Goal: Task Accomplishment & Management: Manage account settings

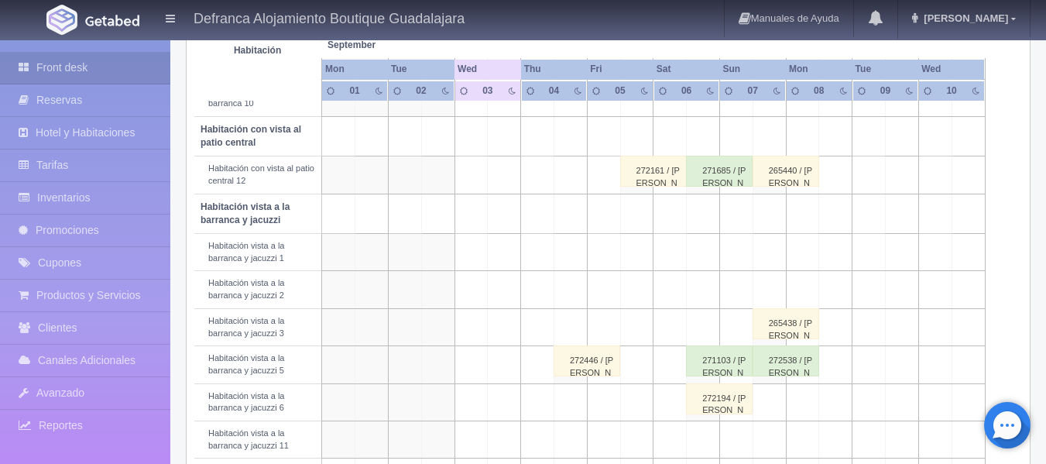
scroll to position [542, 0]
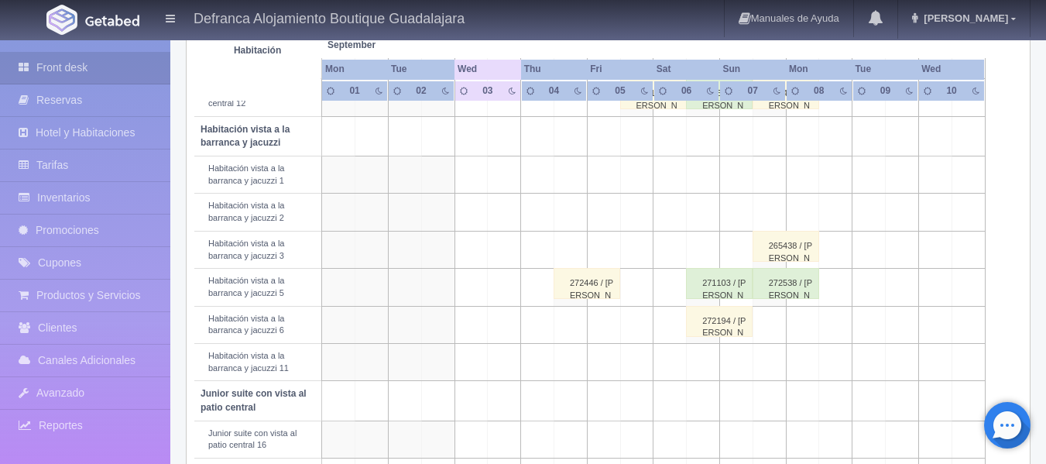
click at [714, 291] on div "271103 / [PERSON_NAME]" at bounding box center [719, 283] width 67 height 31
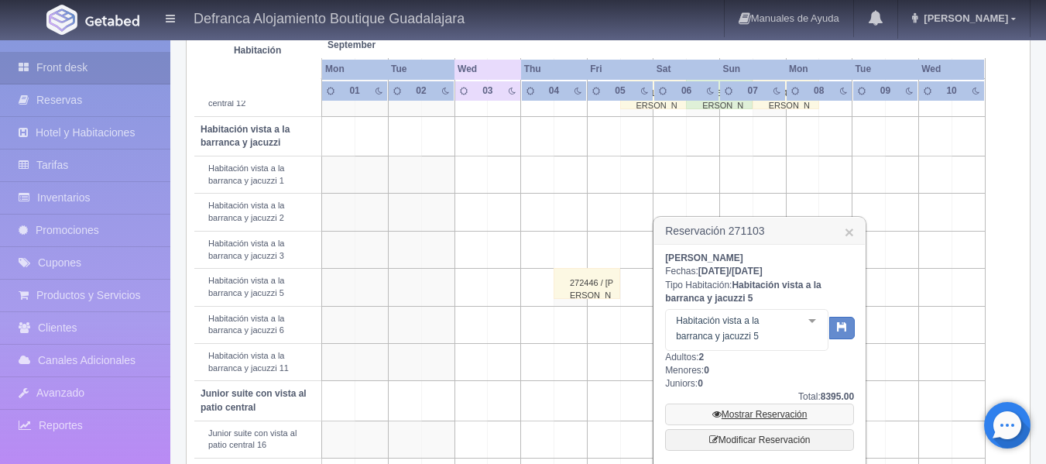
click at [770, 415] on link "Mostrar Reservación" at bounding box center [759, 414] width 189 height 22
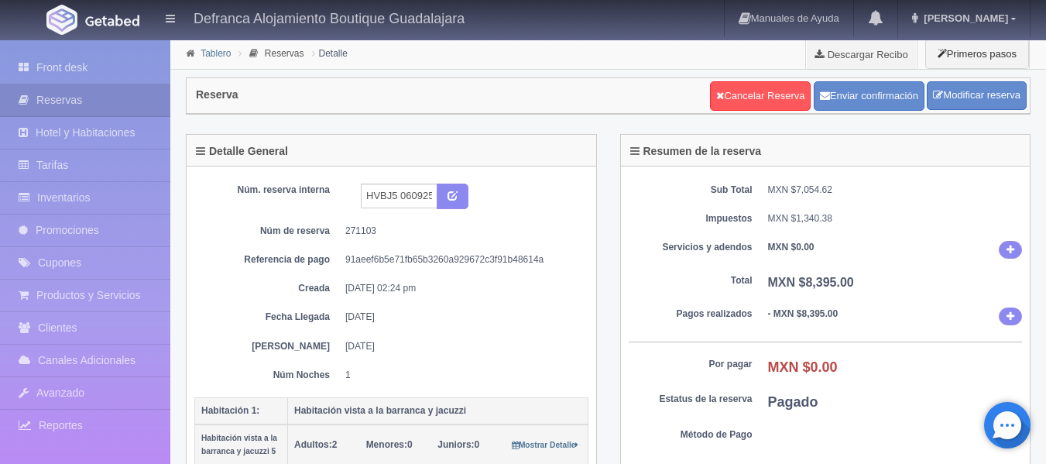
click at [213, 55] on link "Tablero" at bounding box center [216, 53] width 30 height 11
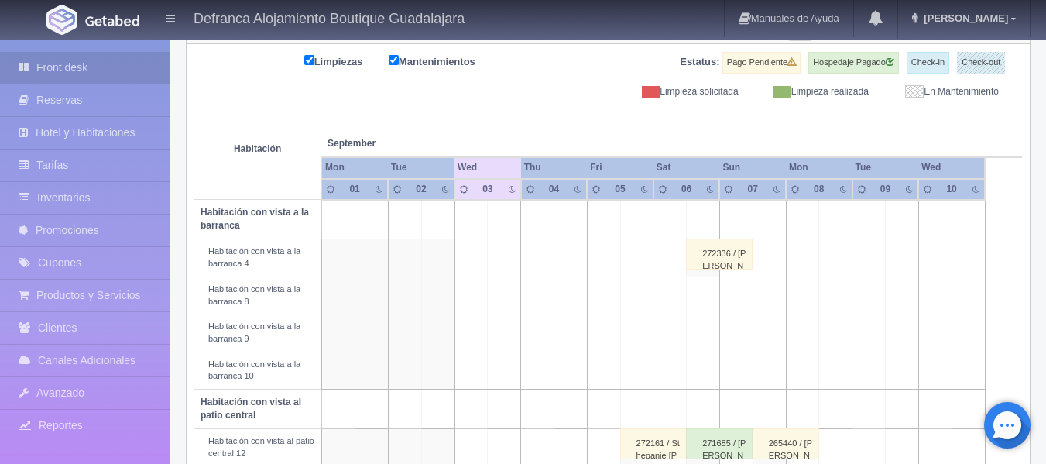
scroll to position [166, 0]
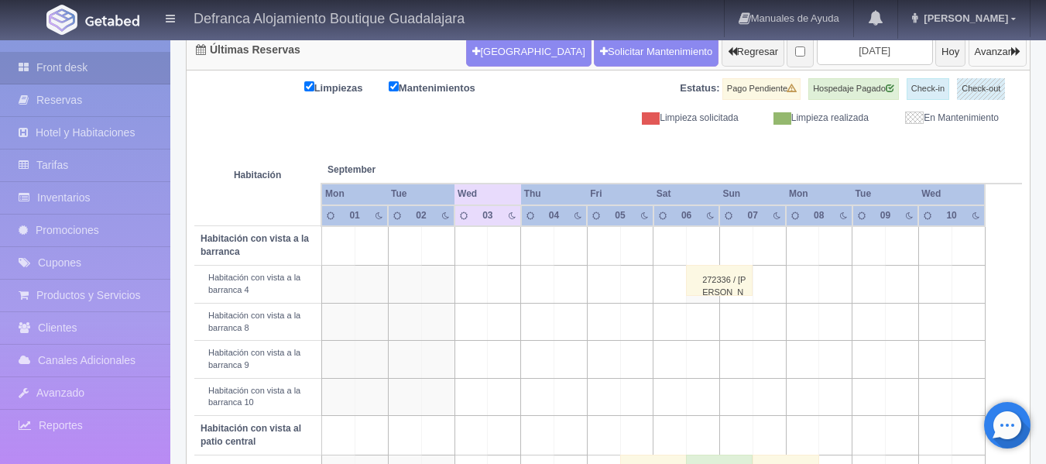
click at [1016, 53] on icon "button" at bounding box center [1015, 51] width 9 height 10
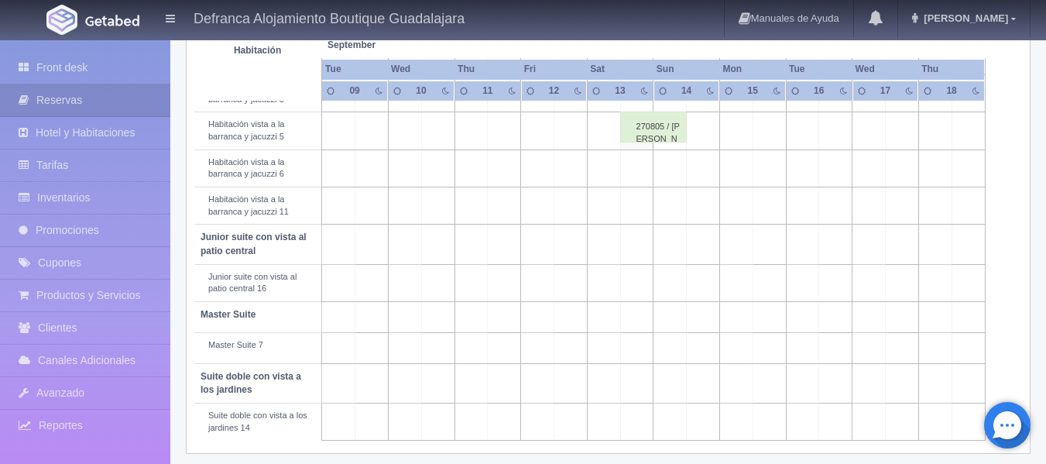
scroll to position [708, 0]
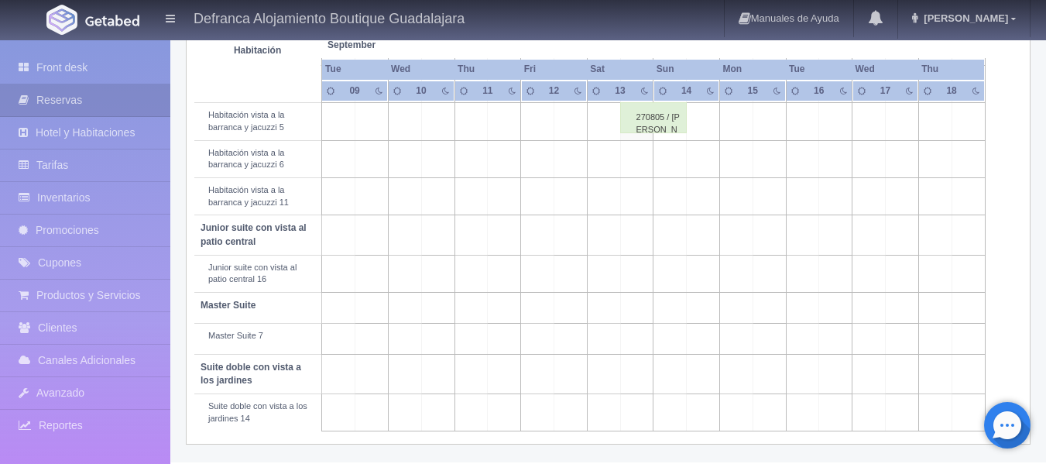
click at [657, 129] on div "270805 / Carlos Cueva Villasana" at bounding box center [653, 117] width 67 height 31
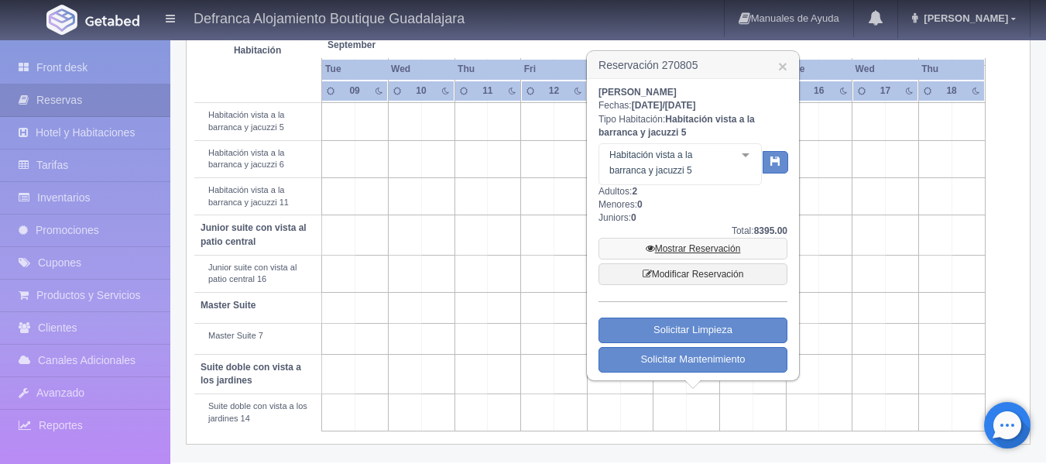
click at [692, 247] on link "Mostrar Reservación" at bounding box center [693, 249] width 189 height 22
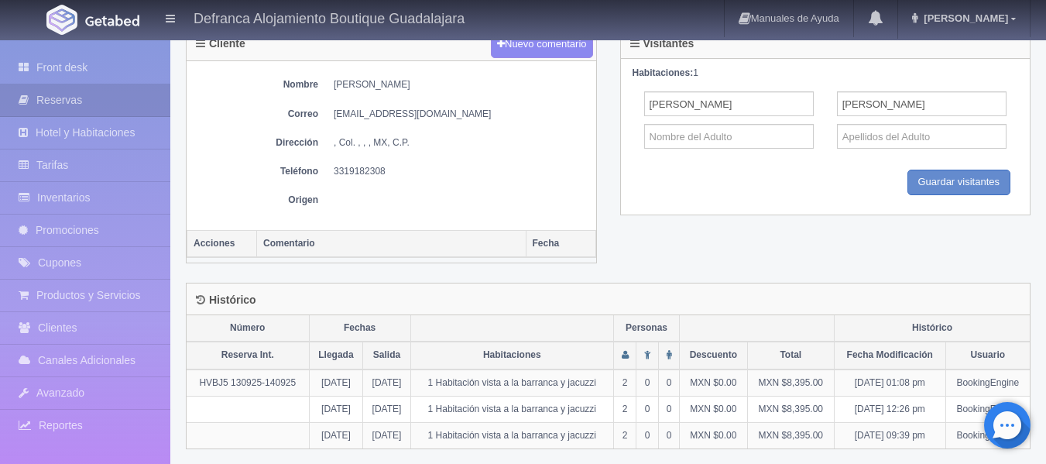
scroll to position [619, 0]
drag, startPoint x: 334, startPoint y: 164, endPoint x: 395, endPoint y: 174, distance: 62.0
click at [395, 174] on dd "3319182308" at bounding box center [461, 169] width 255 height 13
copy dd "3319182308"
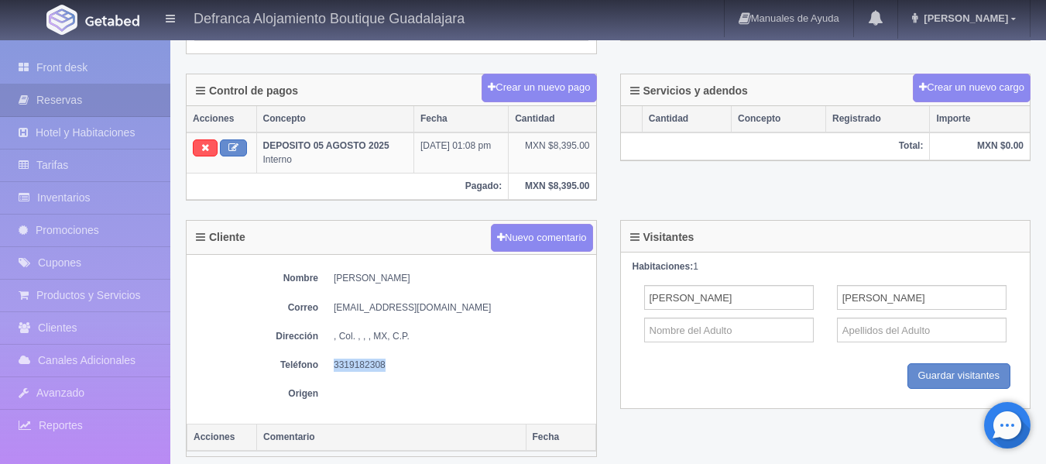
scroll to position [390, 0]
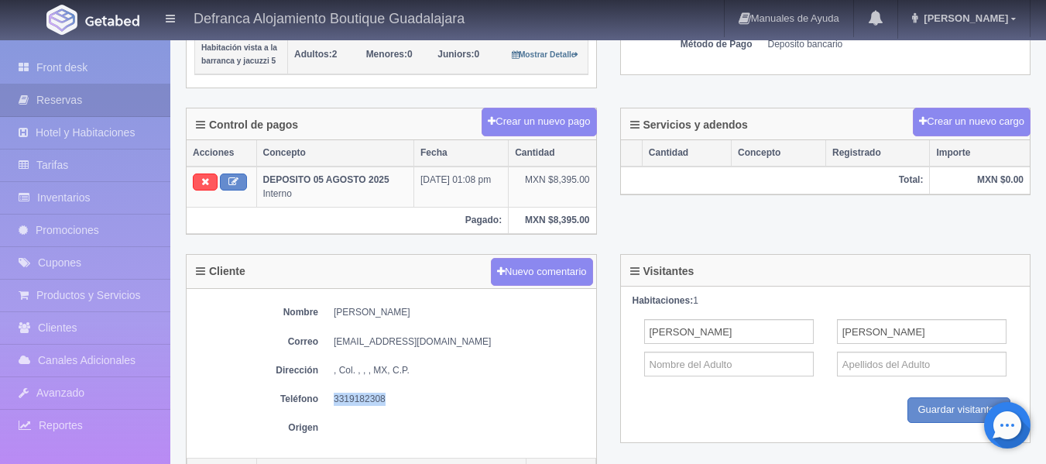
click at [352, 400] on dd "3319182308" at bounding box center [461, 399] width 255 height 13
click at [386, 398] on dd "3319182308" at bounding box center [461, 399] width 255 height 13
